Goal: Ask a question

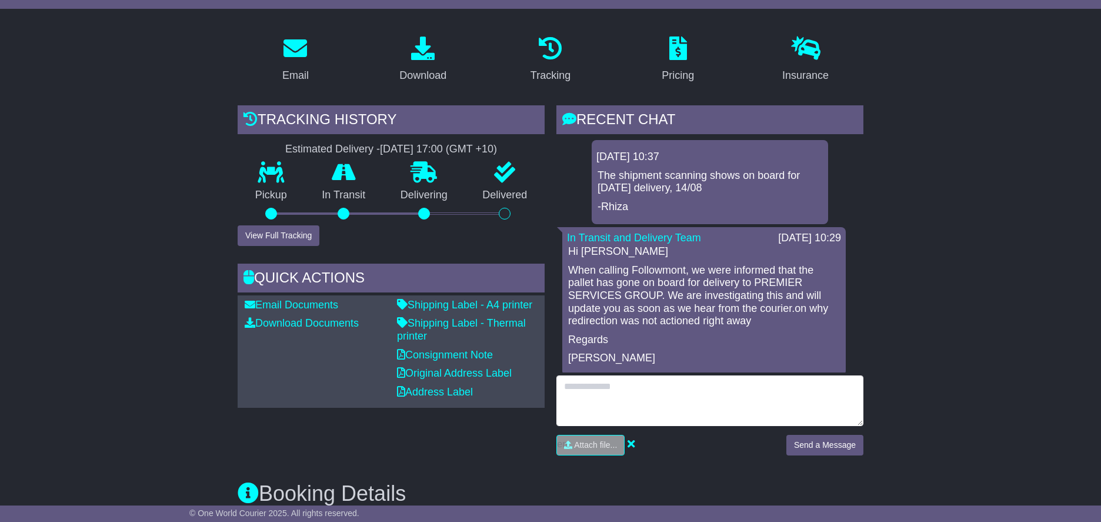
click at [658, 399] on textarea at bounding box center [710, 400] width 307 height 51
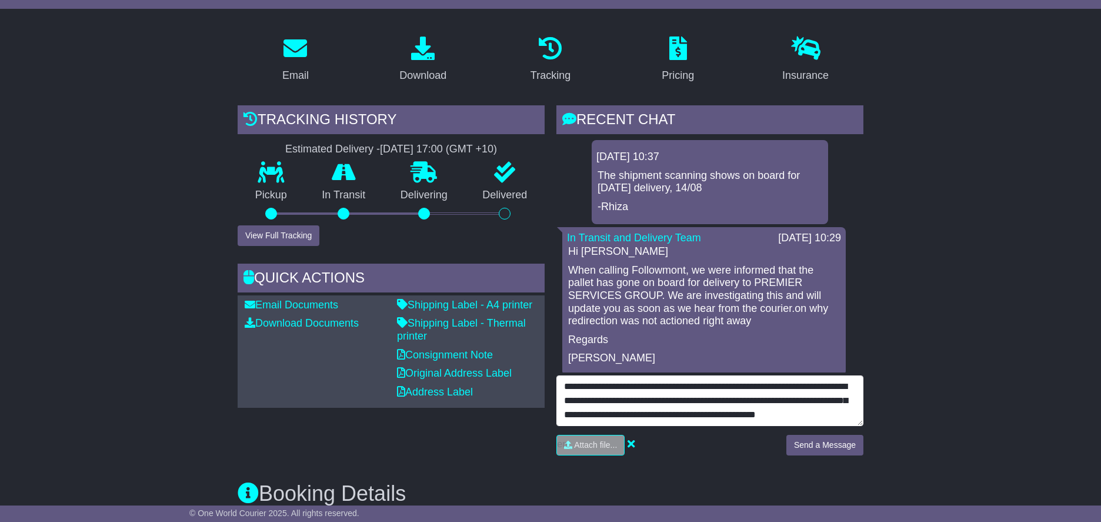
scroll to position [9, 0]
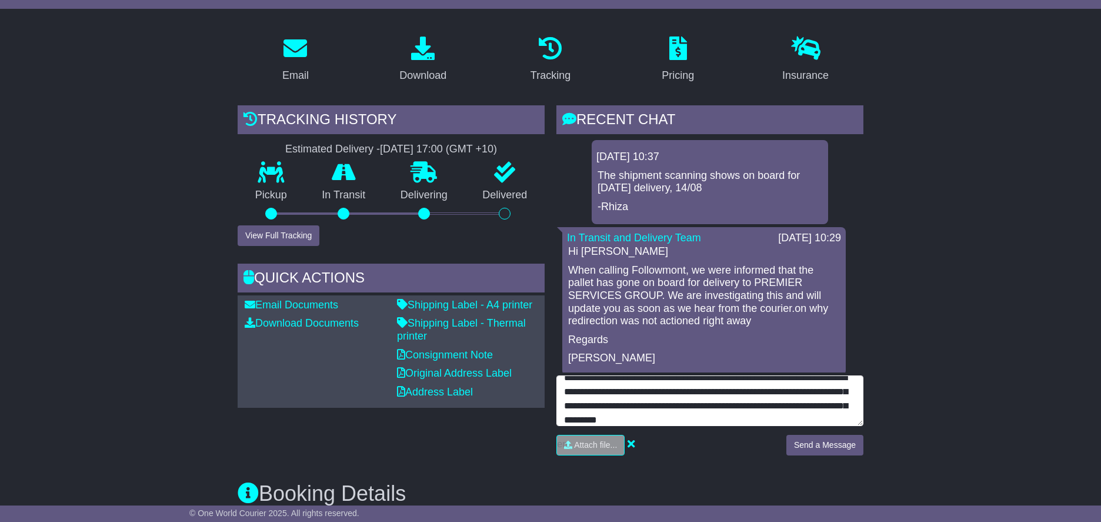
type textarea "**********"
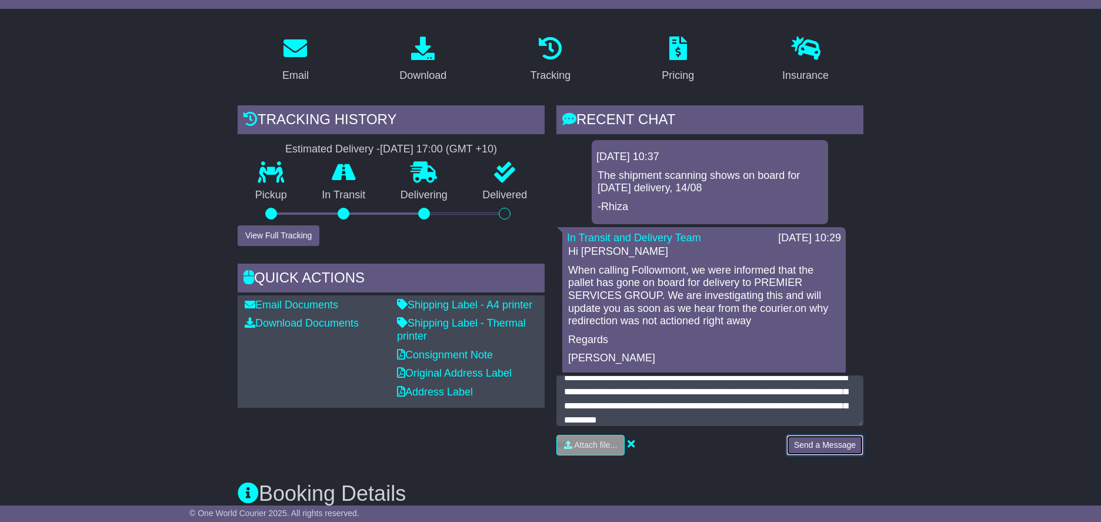
click at [815, 440] on button "Send a Message" at bounding box center [825, 445] width 77 height 21
